Goal: Understand process/instructions

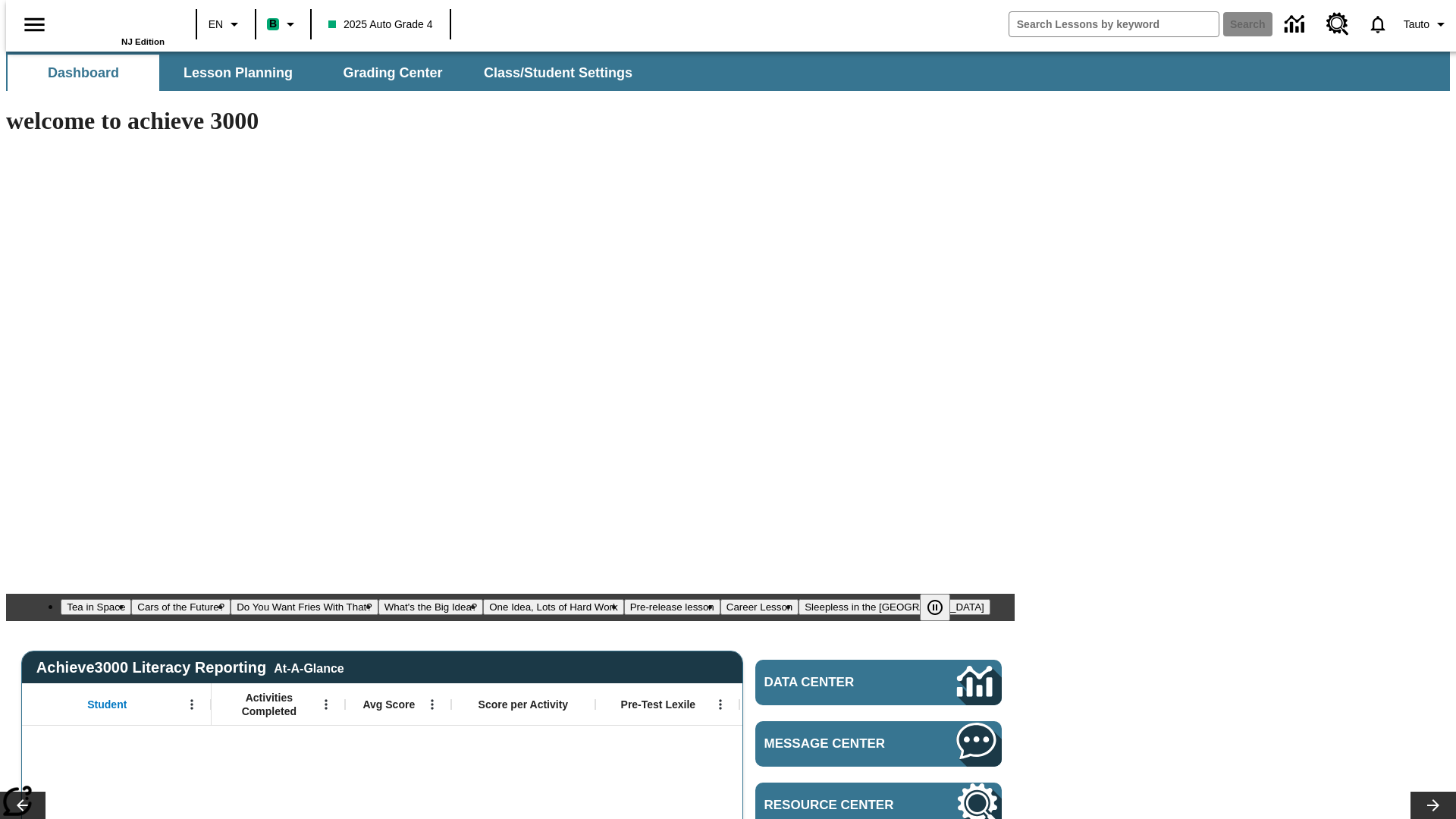
type input "-1"
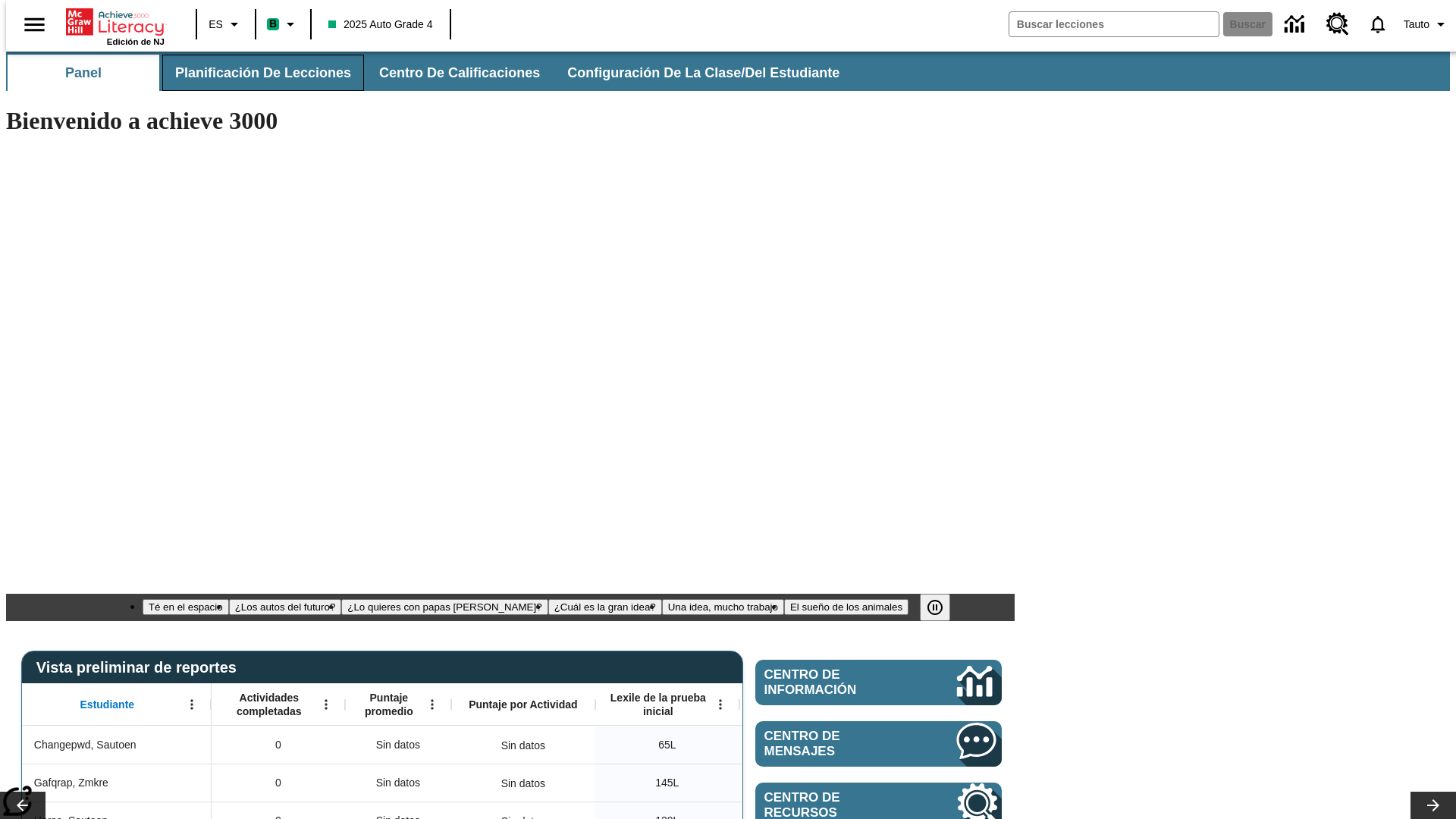
click at [254, 73] on span "Planificación de lecciones" at bounding box center [263, 73] width 176 height 18
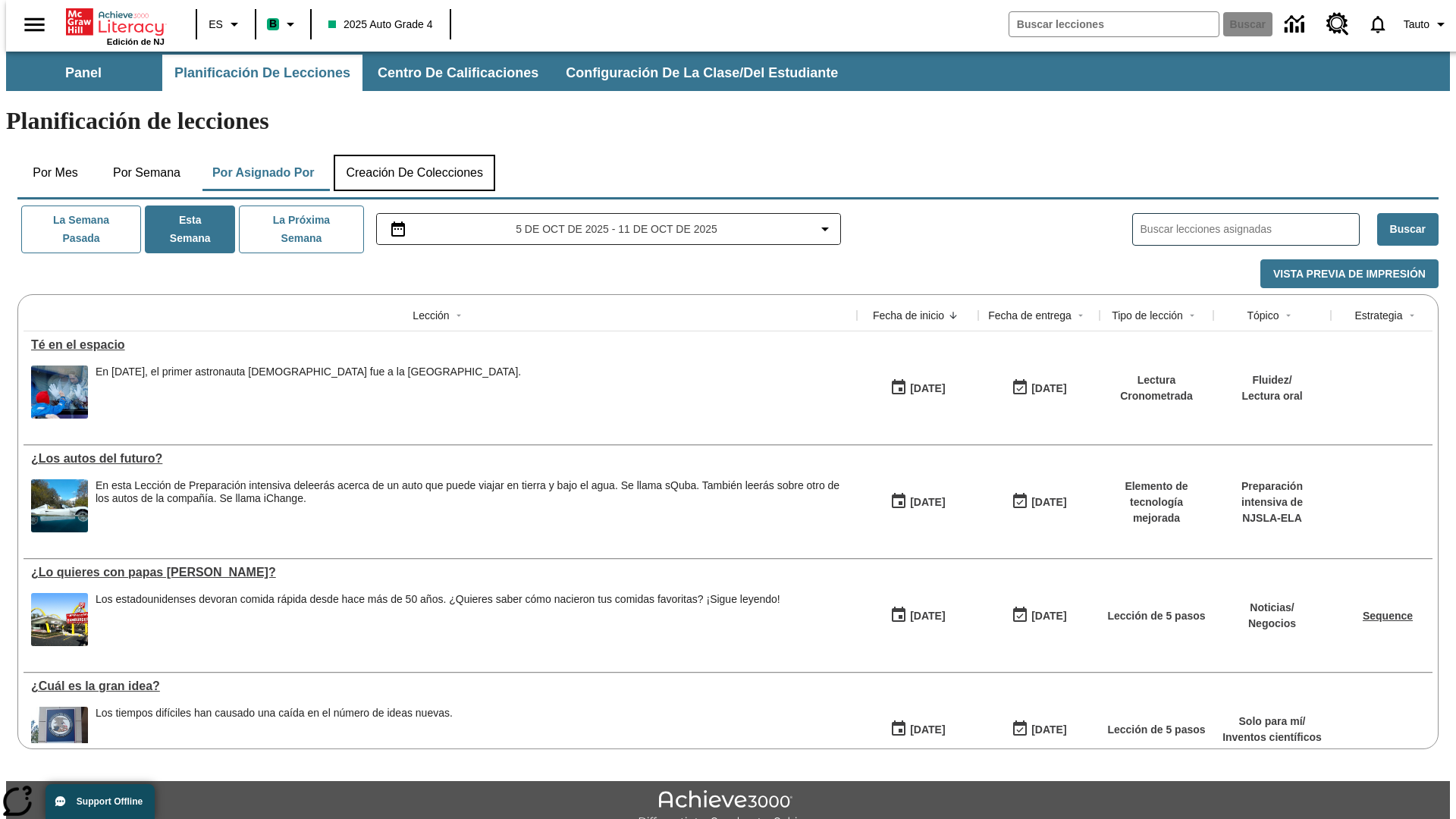
click at [414, 154] on button "Creación de colecciones" at bounding box center [414, 172] width 161 height 36
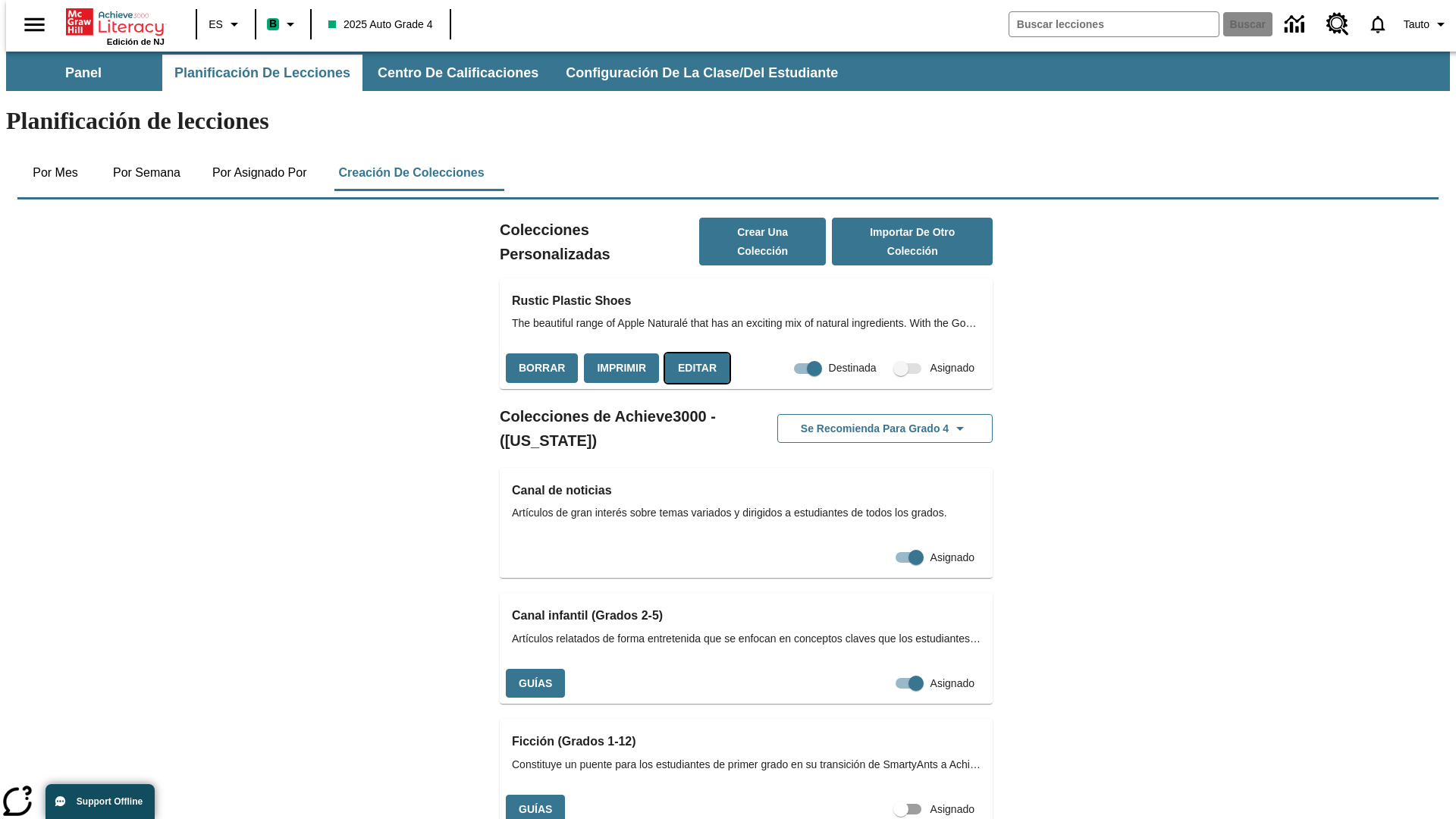
click at [692, 354] on button "Editar" at bounding box center [697, 369] width 64 height 30
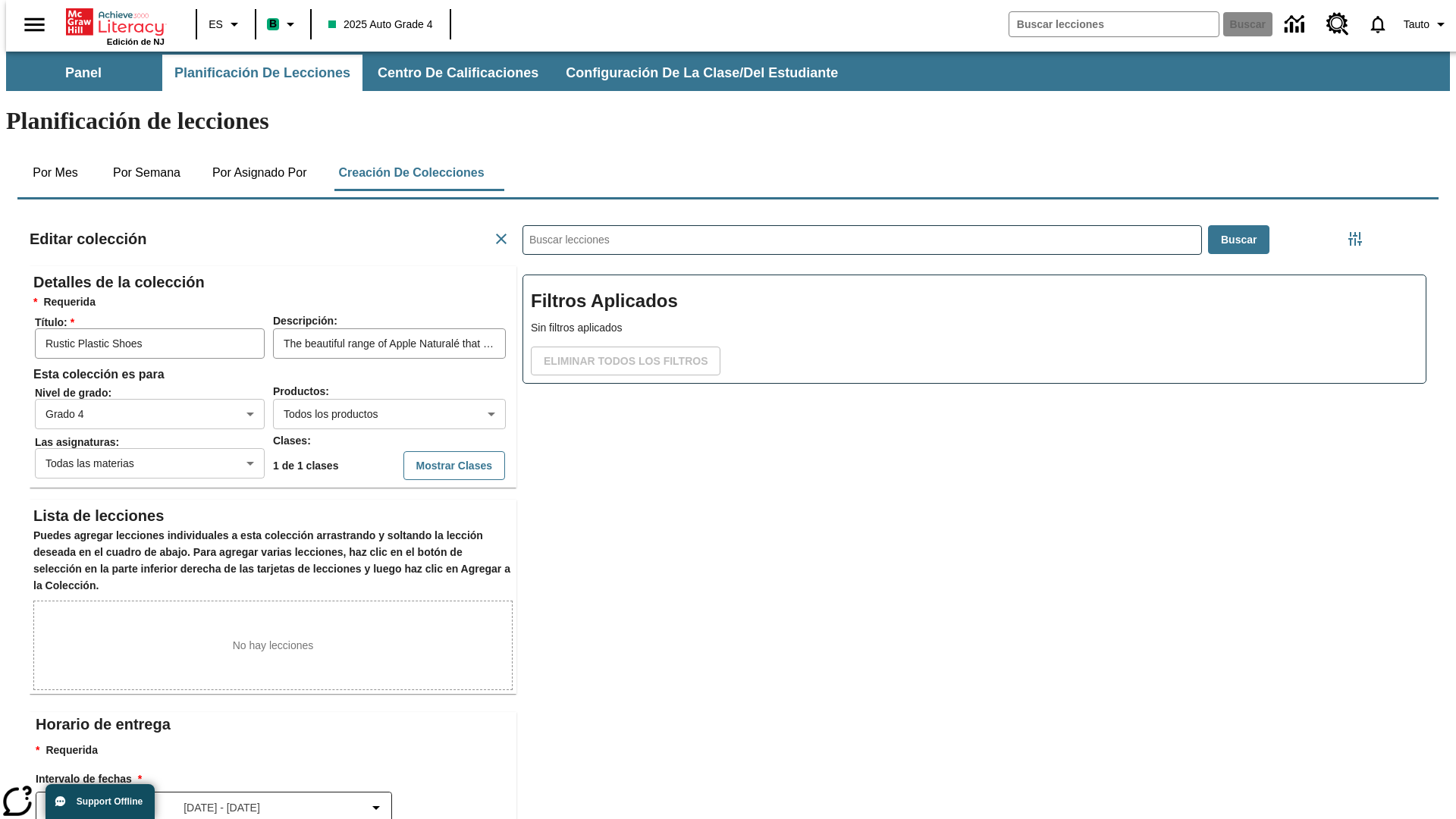
scroll to position [1, 1]
click at [365, 359] on body "Saltar al contenido principal Edición de NJ ES B 2025 Auto Grade 4 Buscar 0 Tau…" at bounding box center [728, 527] width 1444 height 951
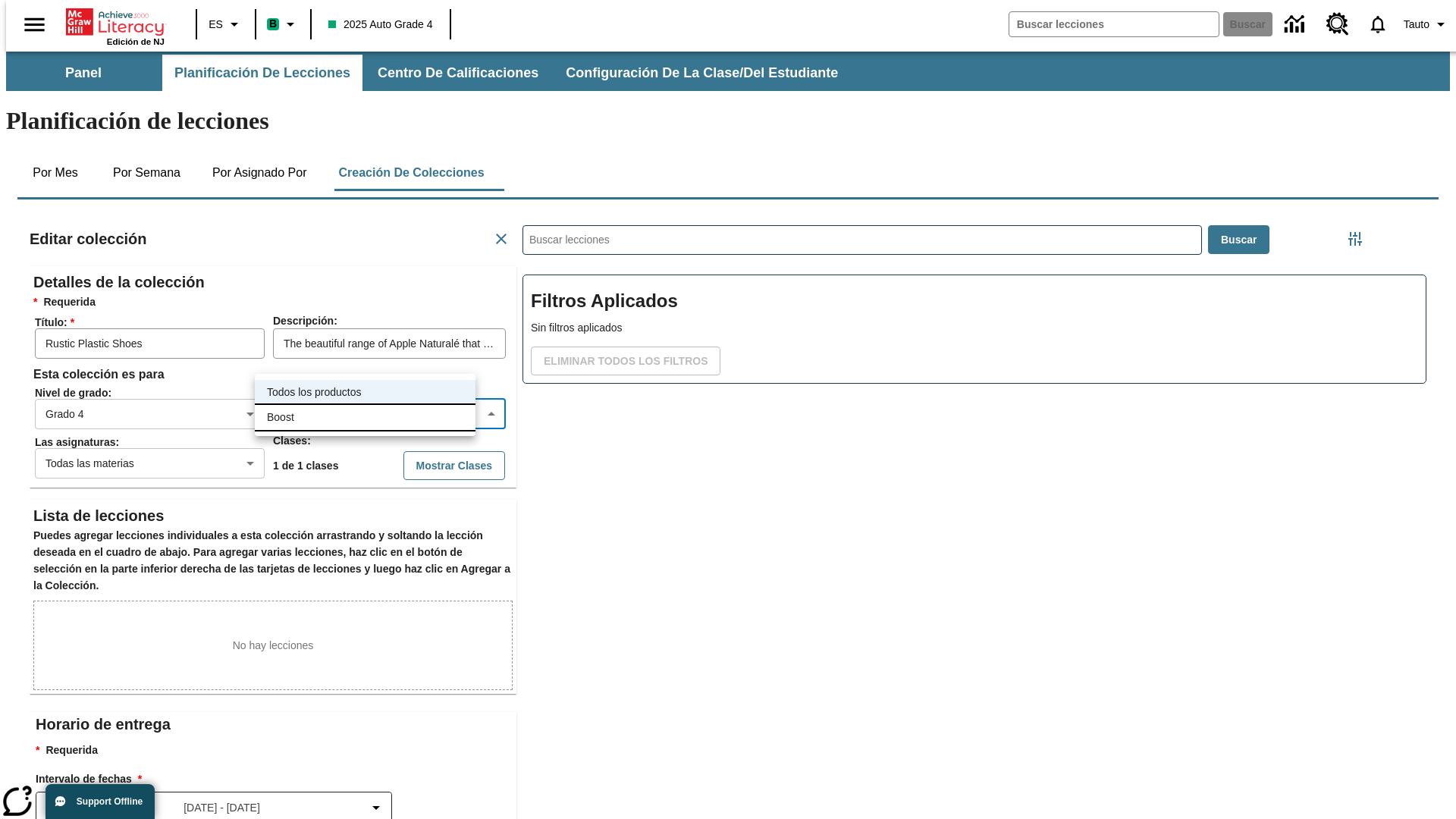
click at [365, 417] on li "Boost" at bounding box center [364, 417] width 220 height 25
type input "12"
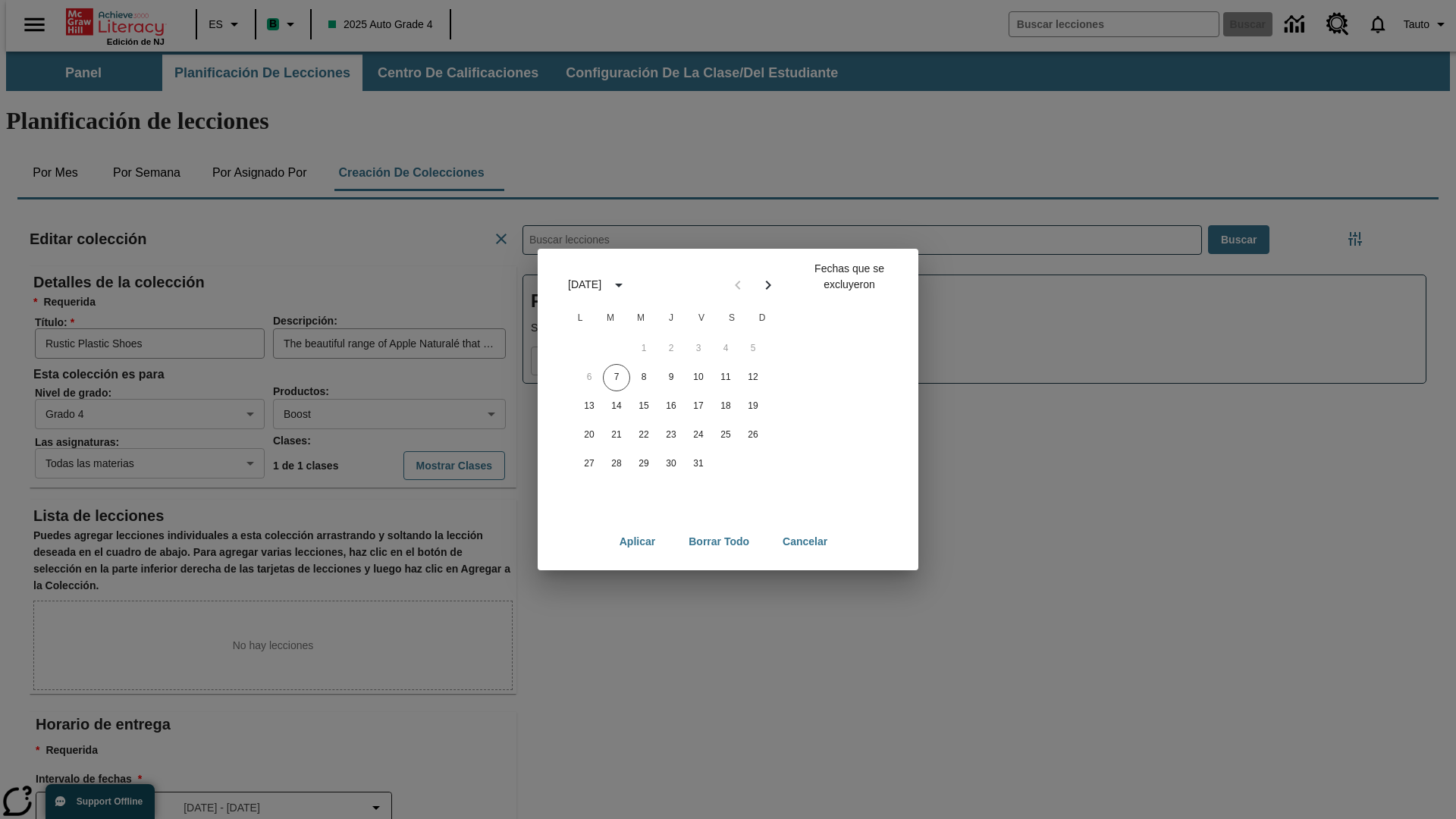
scroll to position [169, 0]
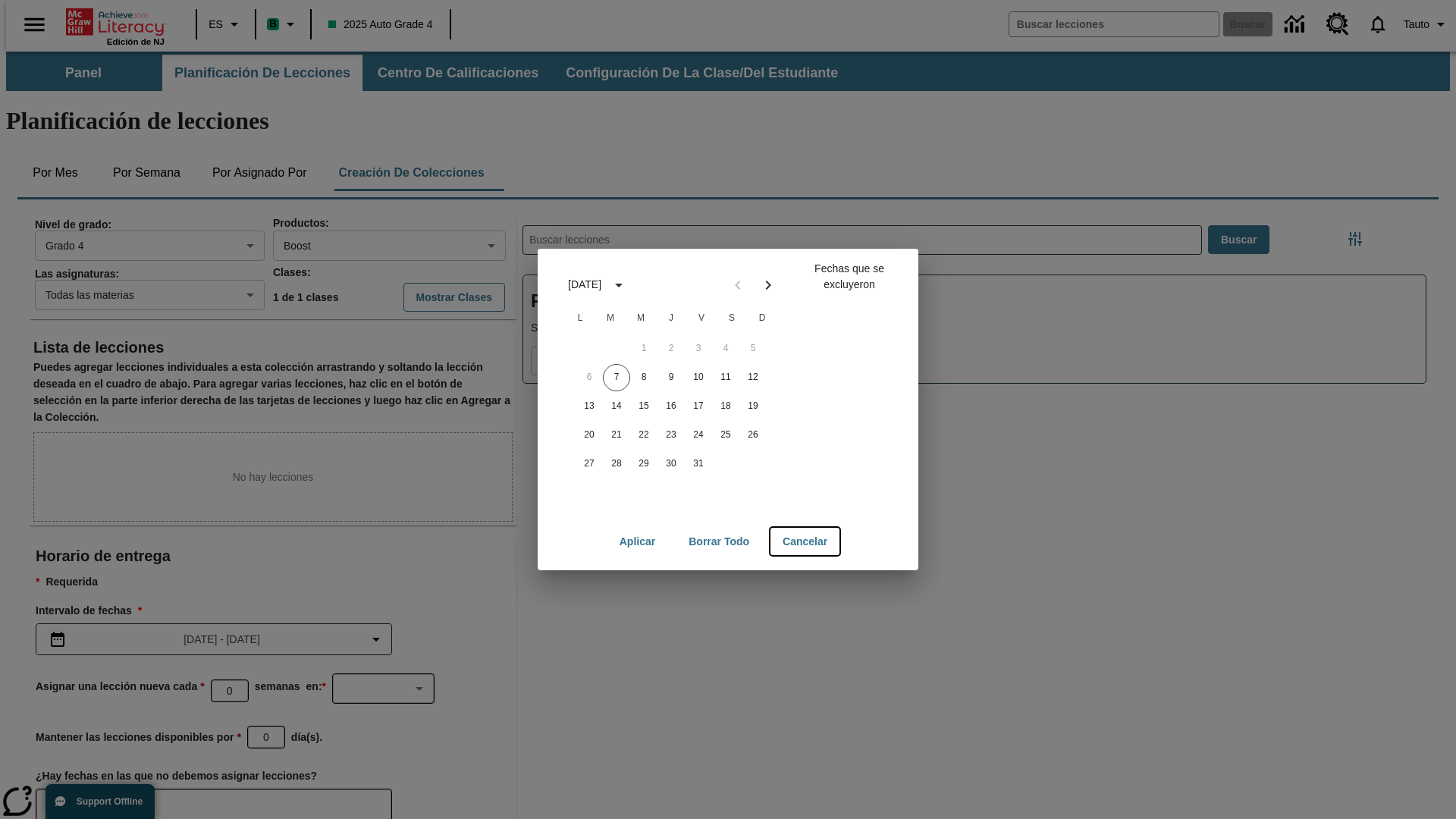
click at [806, 542] on button "Cancelar" at bounding box center [805, 542] width 69 height 28
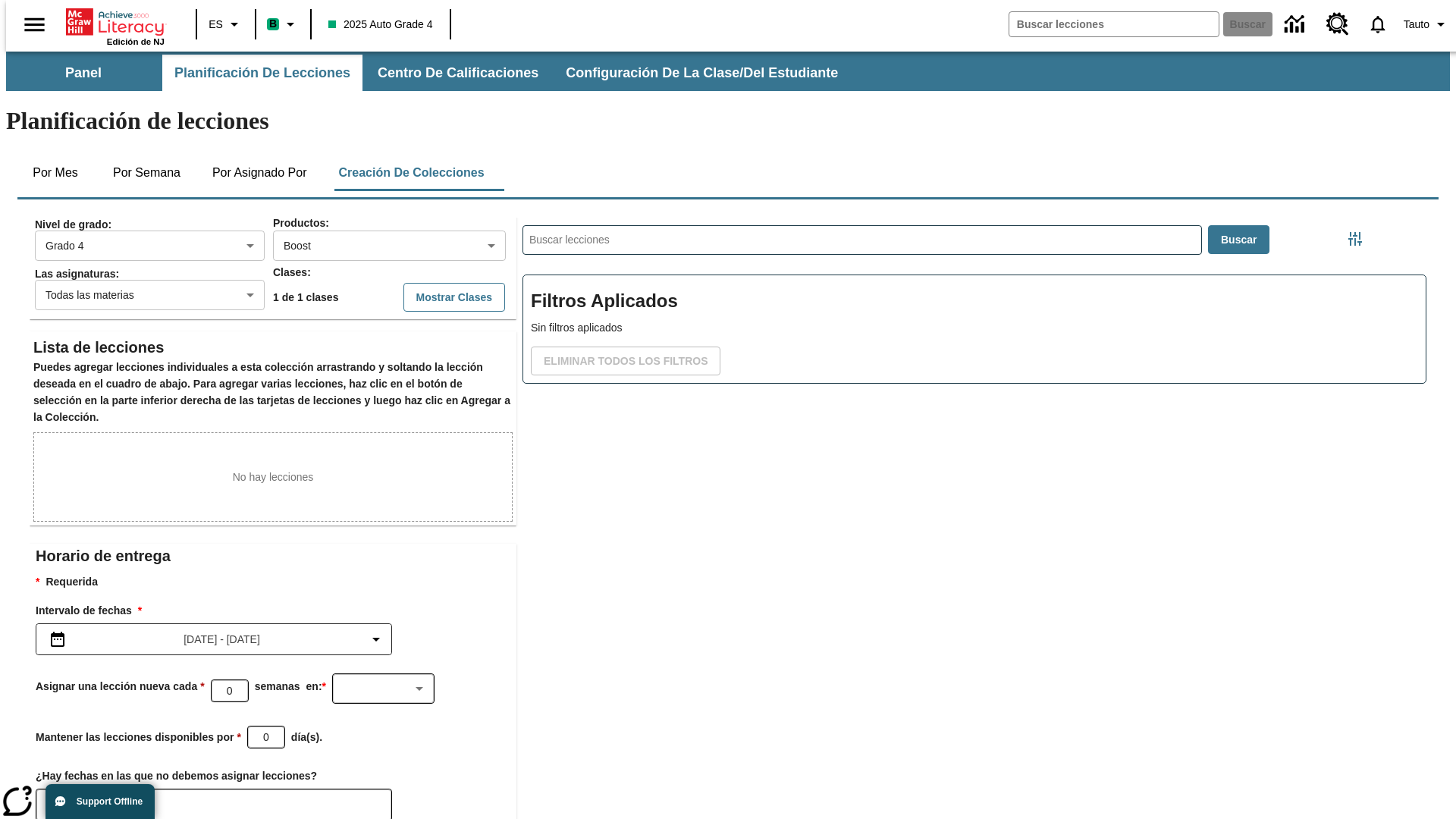
click at [56, 797] on icon "Elegir fechas" at bounding box center [62, 804] width 14 height 15
